Goal: Transaction & Acquisition: Purchase product/service

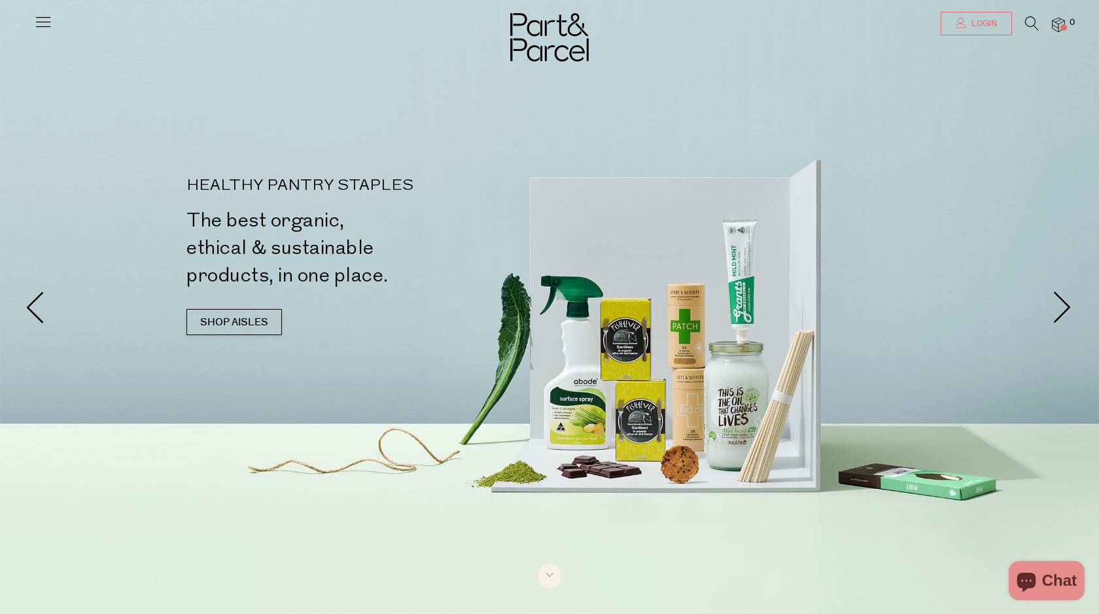
click at [989, 29] on span "Login" at bounding box center [982, 23] width 29 height 11
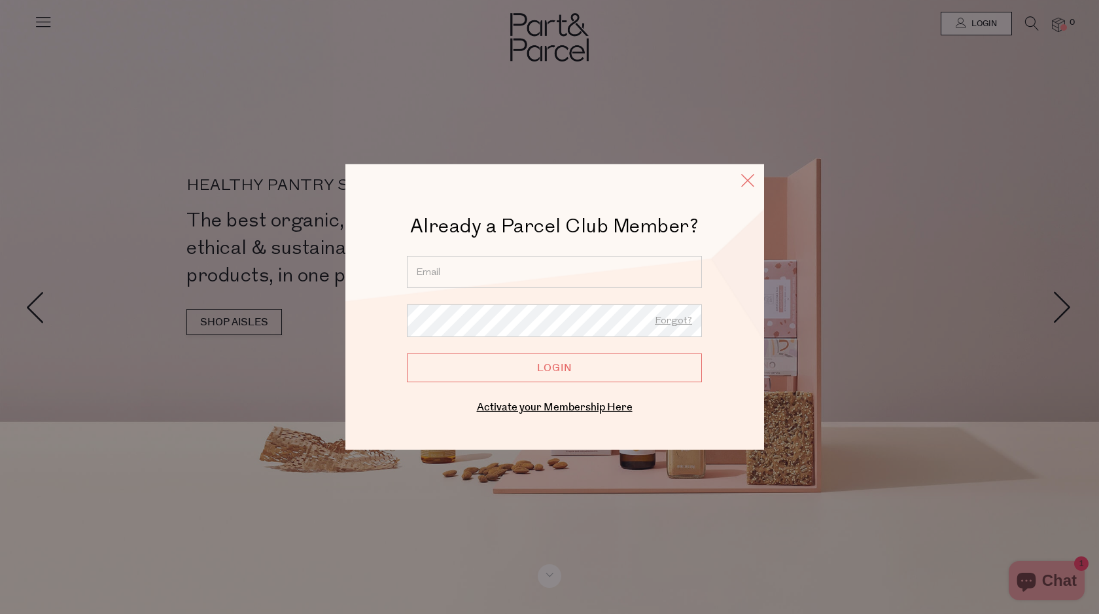
click at [751, 186] on icon at bounding box center [748, 180] width 20 height 19
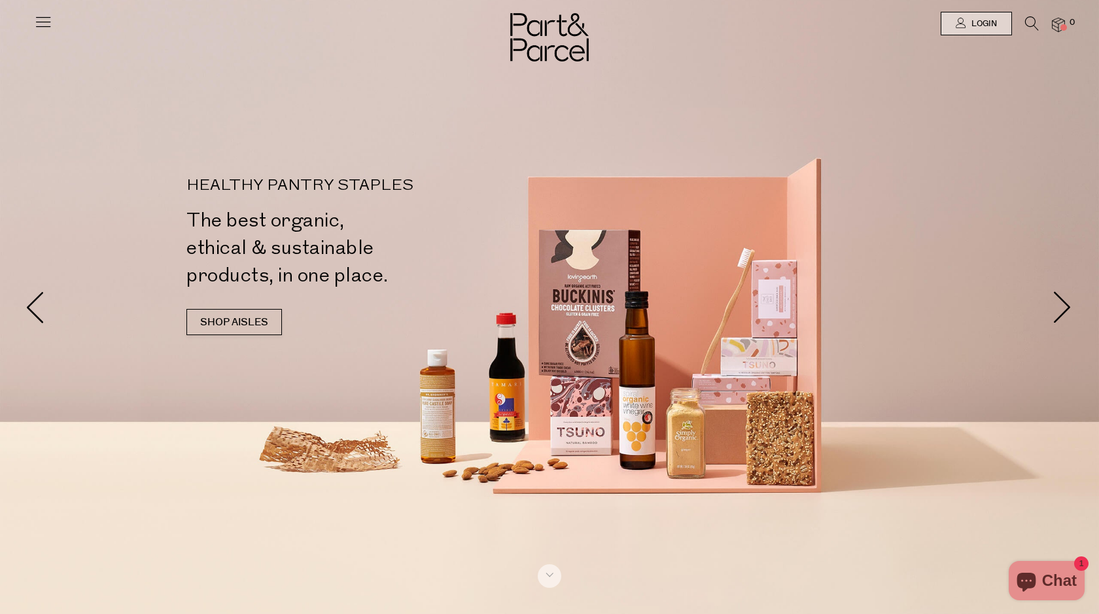
click at [1035, 20] on icon at bounding box center [1032, 23] width 14 height 14
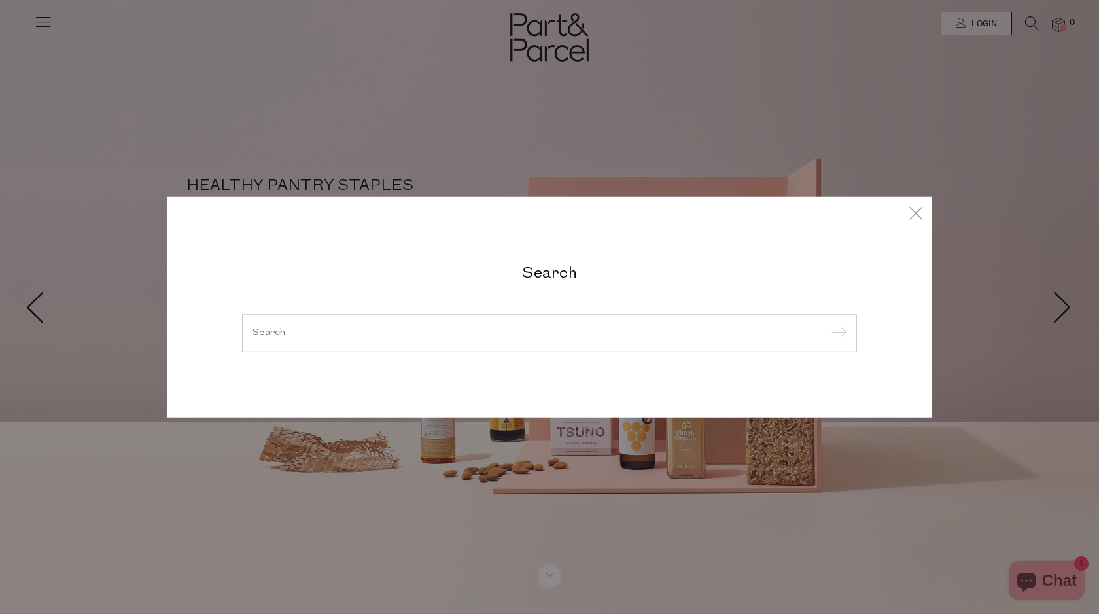
click at [473, 324] on div at bounding box center [549, 333] width 615 height 38
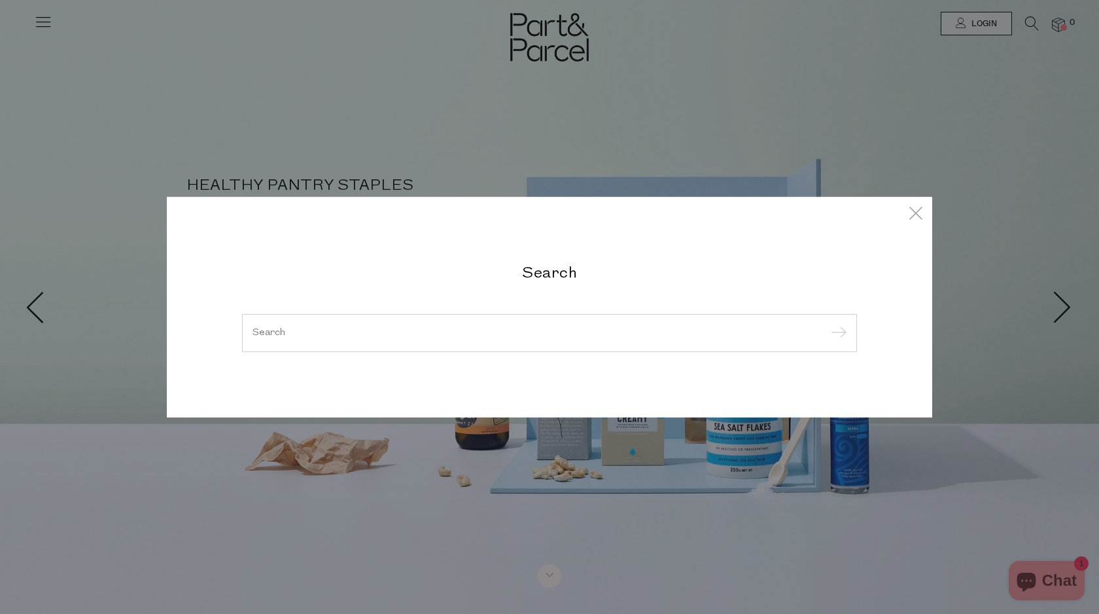
click at [473, 324] on div at bounding box center [549, 333] width 615 height 38
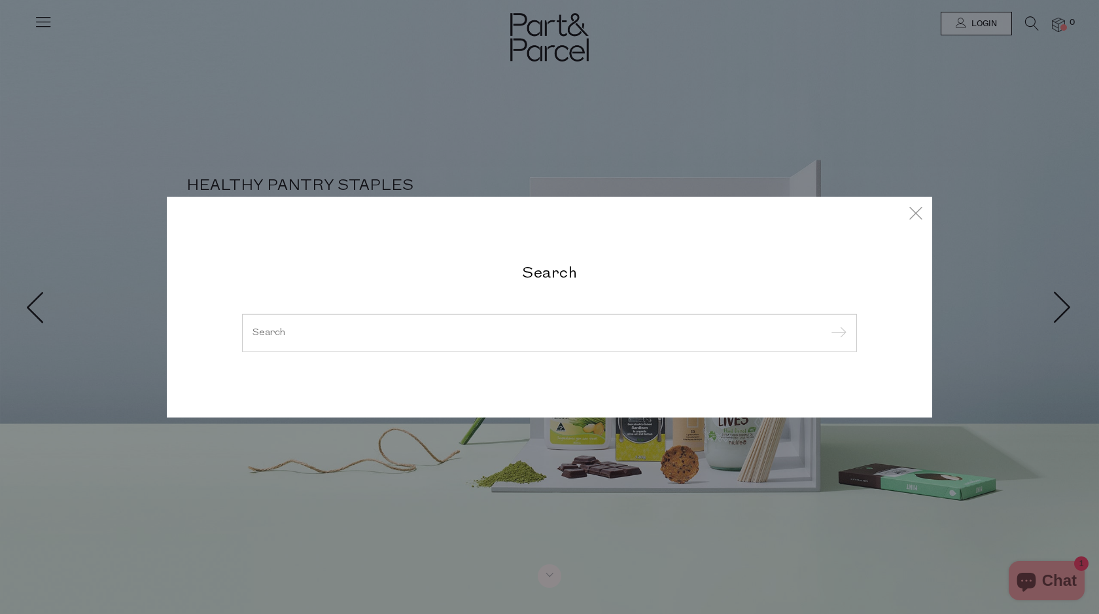
click at [448, 346] on div at bounding box center [549, 333] width 615 height 38
click at [457, 328] on input "search" at bounding box center [550, 333] width 594 height 10
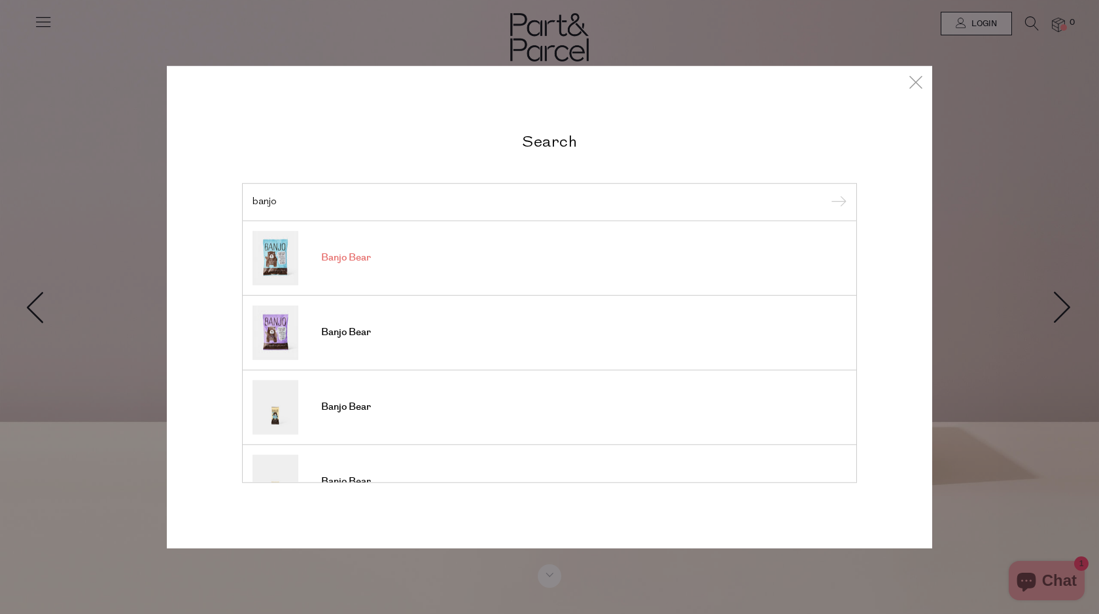
type input "banjo"
click at [342, 262] on span "Banjo Bear" at bounding box center [346, 257] width 50 height 13
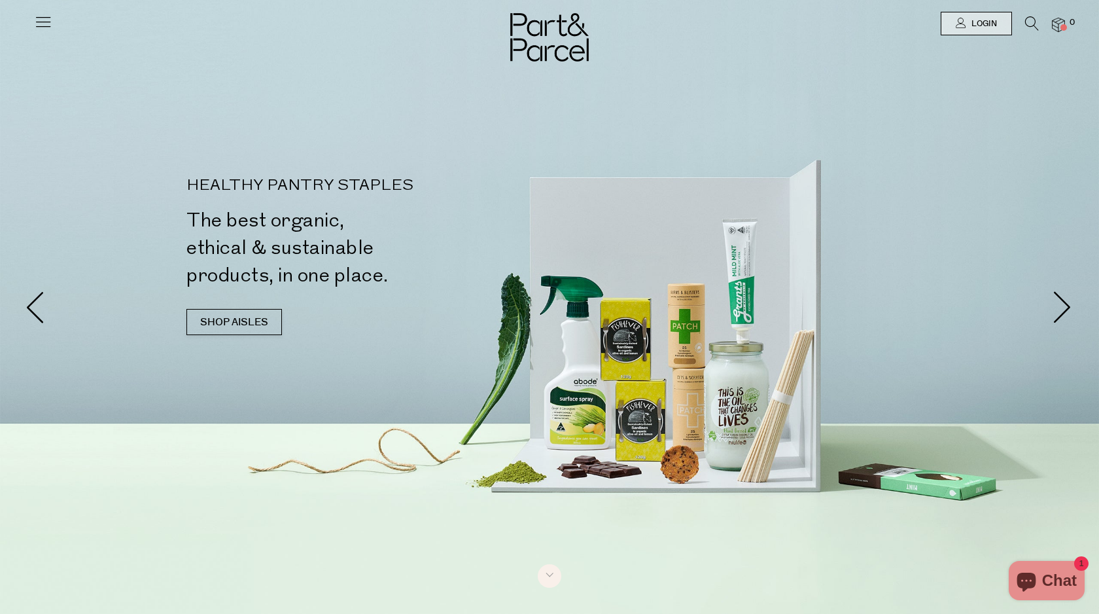
click at [1028, 26] on icon at bounding box center [1032, 23] width 14 height 14
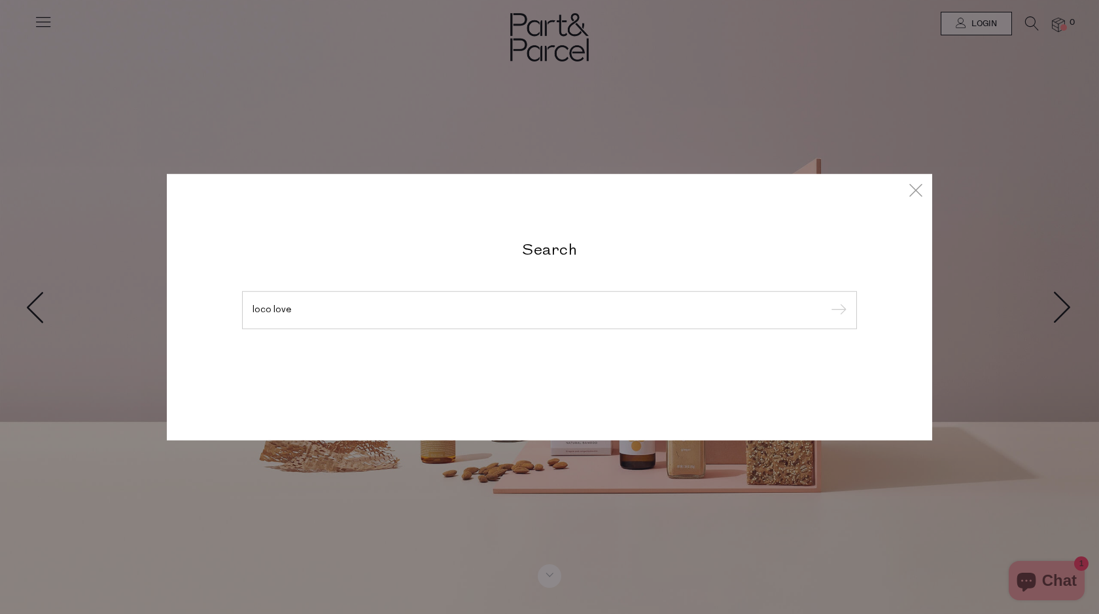
type input "loco love"
click at [827, 301] on input "submit" at bounding box center [837, 311] width 20 height 20
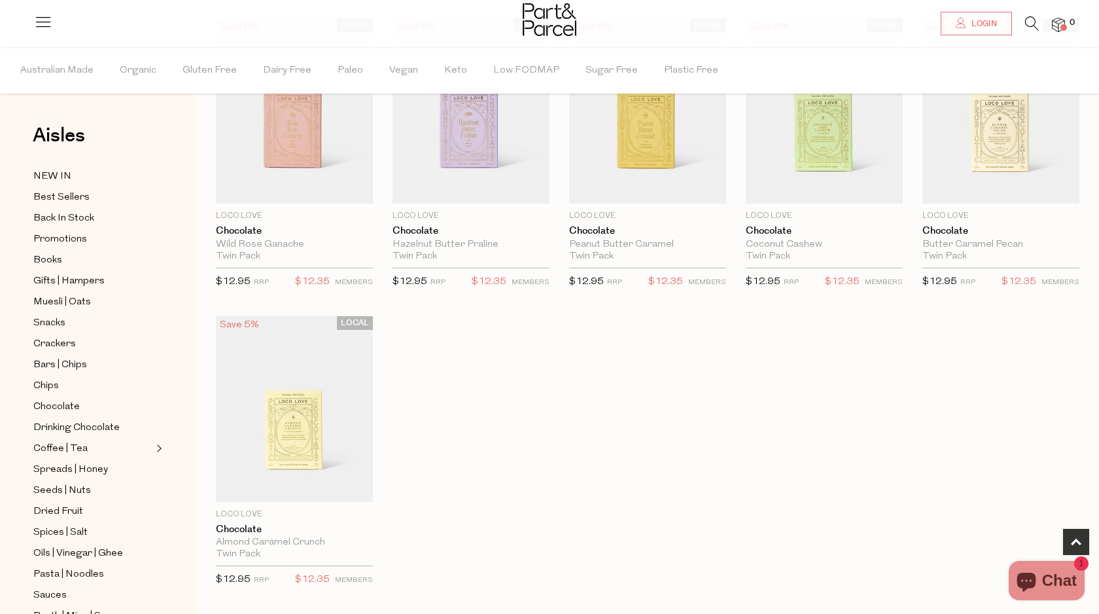
scroll to position [377, 0]
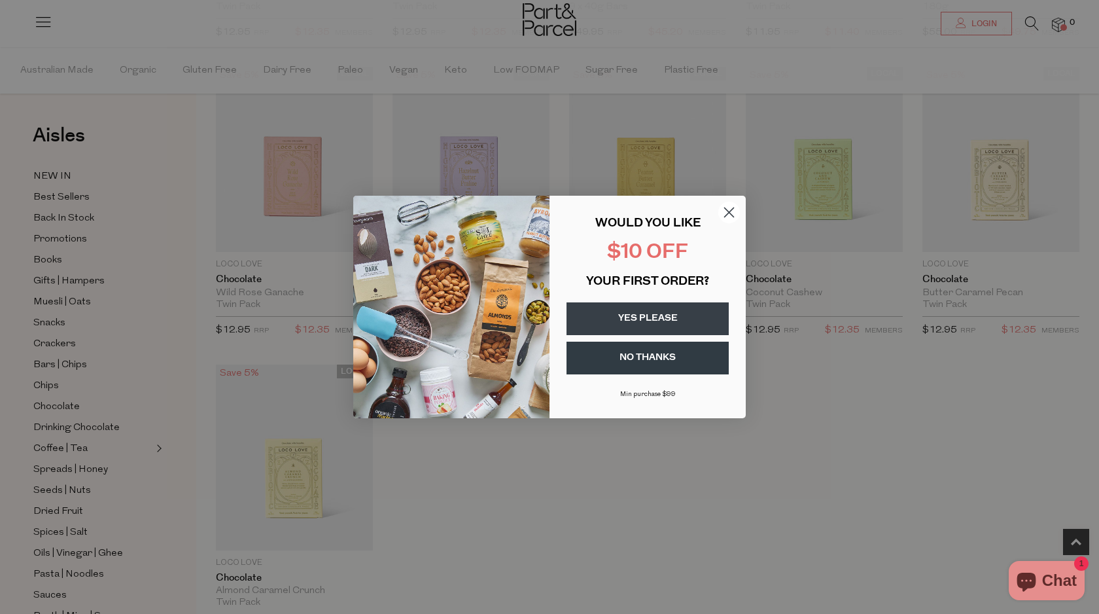
click at [737, 211] on circle "Close dialog" at bounding box center [729, 213] width 22 height 22
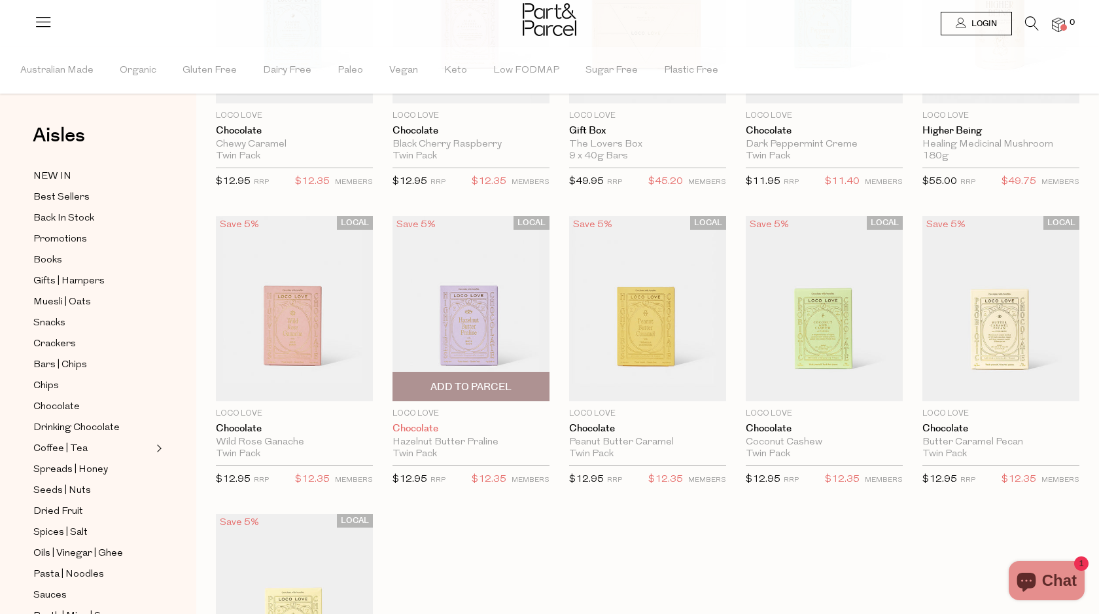
scroll to position [0, 0]
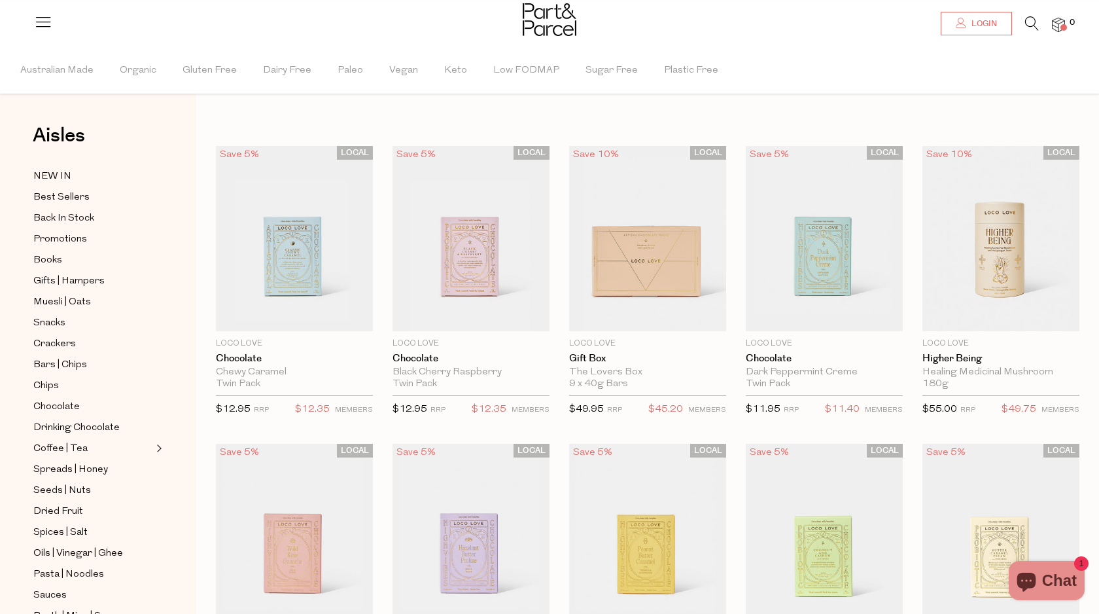
click at [968, 26] on span "Login" at bounding box center [982, 23] width 29 height 11
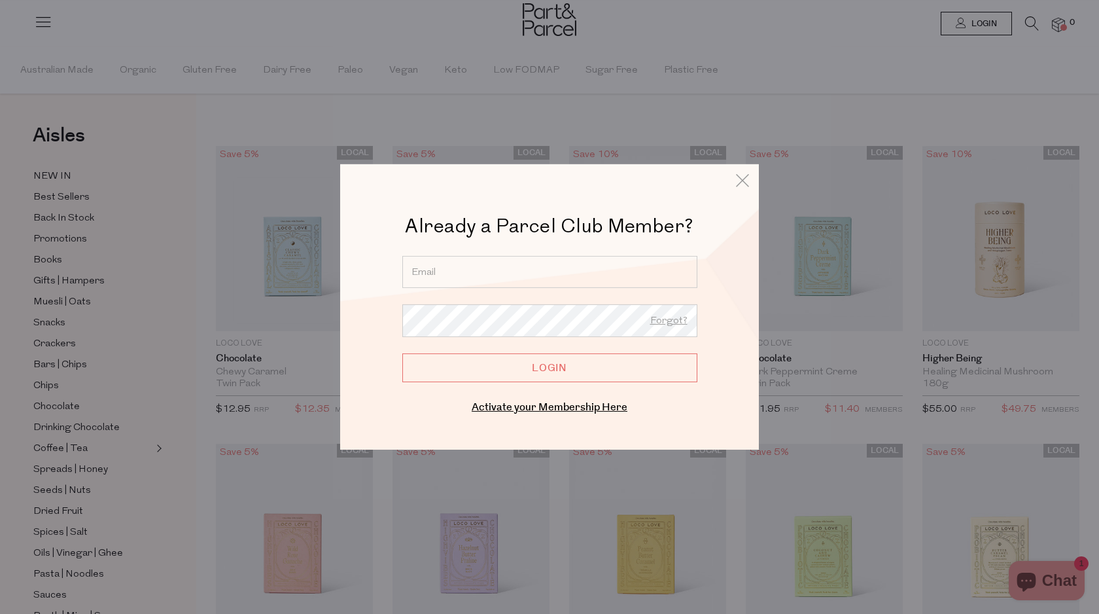
click at [553, 272] on input "email" at bounding box center [549, 272] width 295 height 32
type input "[PERSON_NAME][EMAIL_ADDRESS][DOMAIN_NAME]"
click at [665, 325] on link "Forgot?" at bounding box center [668, 321] width 37 height 17
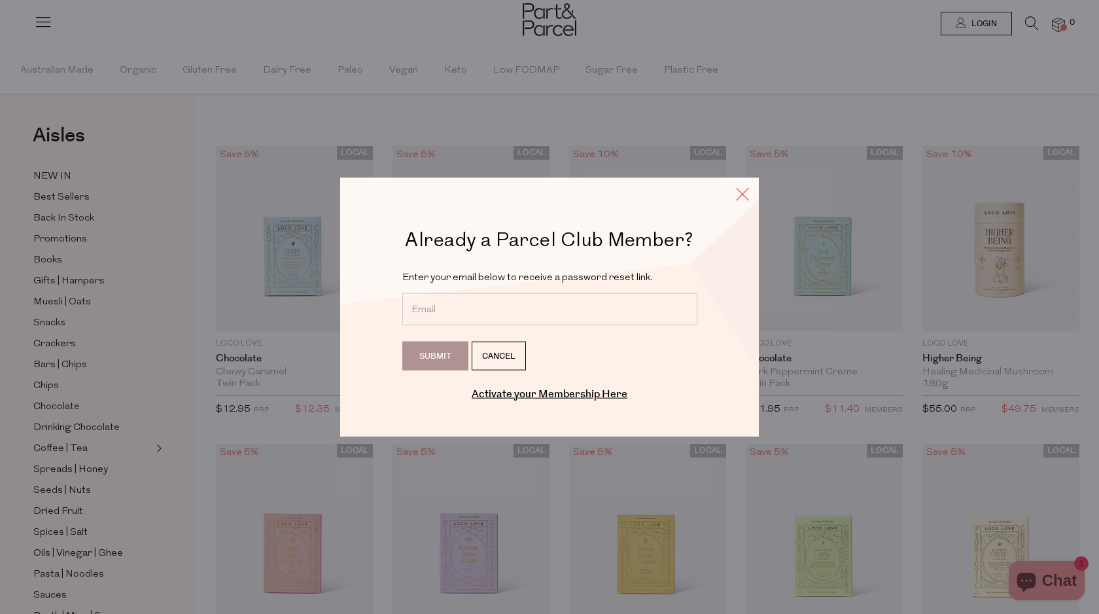
click at [743, 187] on icon at bounding box center [743, 194] width 20 height 19
